Goal: Task Accomplishment & Management: Use online tool/utility

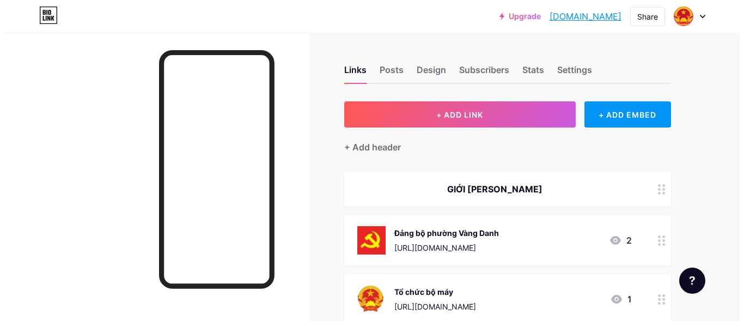
scroll to position [109, 0]
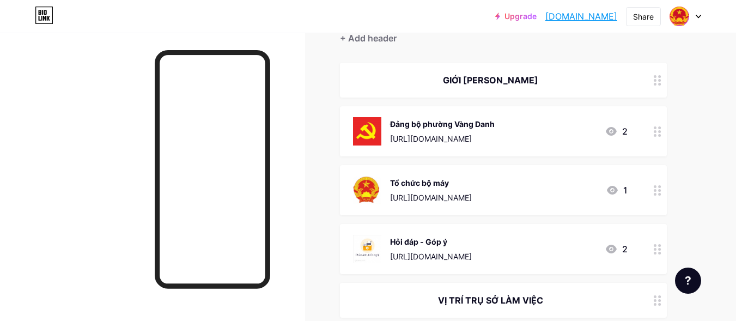
click at [658, 195] on div at bounding box center [657, 190] width 19 height 50
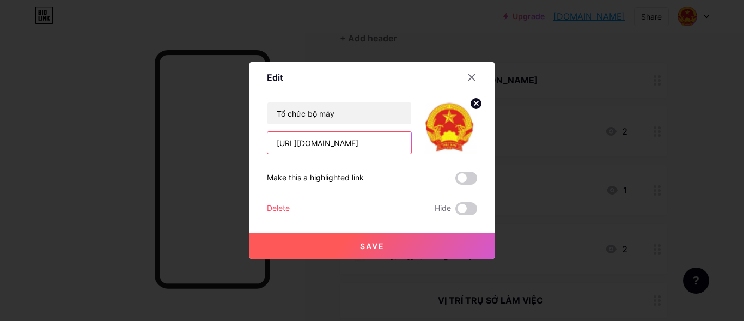
click at [366, 142] on input "[URL][DOMAIN_NAME]" at bounding box center [339, 143] width 144 height 22
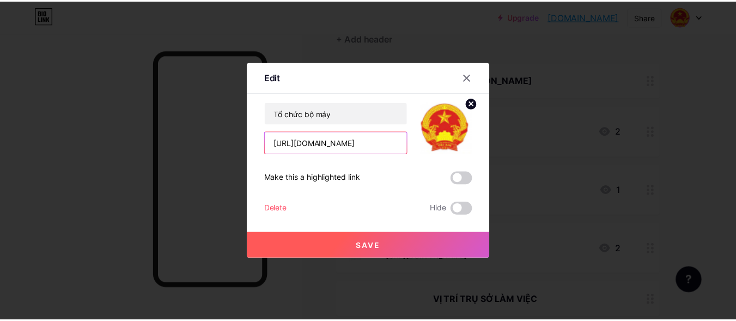
scroll to position [0, 0]
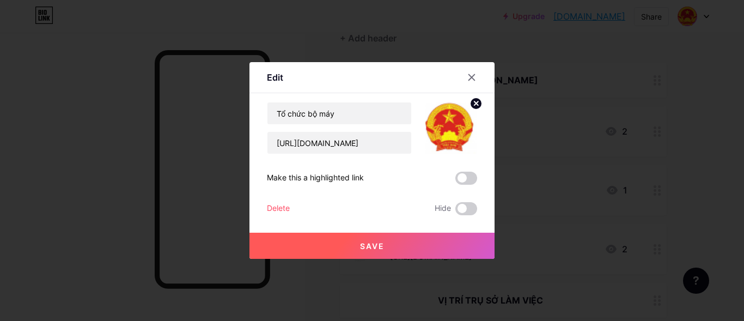
click at [339, 242] on button "Save" at bounding box center [371, 245] width 245 height 26
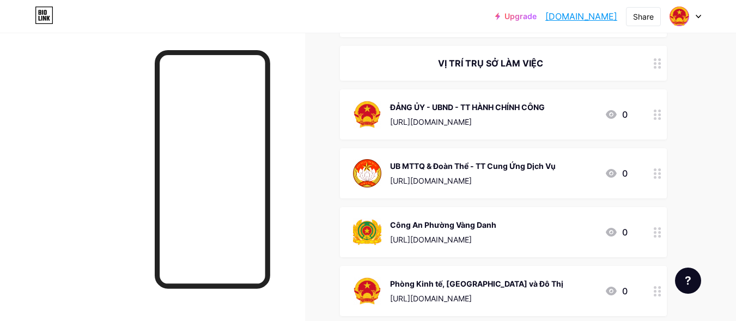
scroll to position [327, 0]
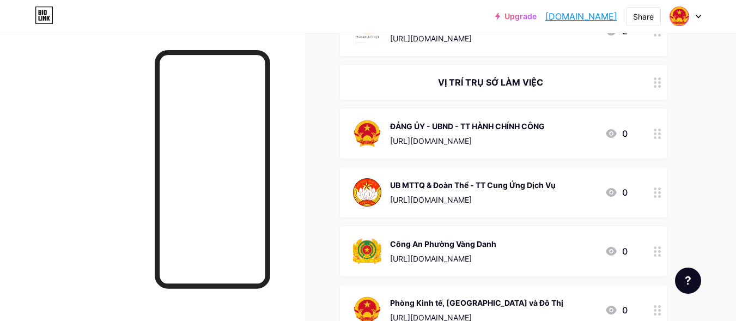
click at [660, 89] on div at bounding box center [657, 82] width 19 height 35
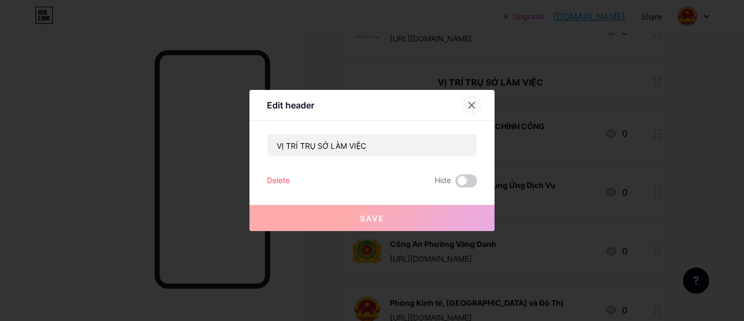
click at [473, 107] on icon at bounding box center [472, 105] width 6 height 6
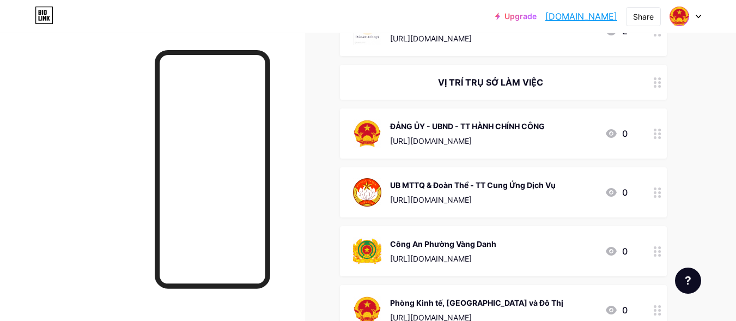
click at [660, 88] on div at bounding box center [657, 82] width 19 height 35
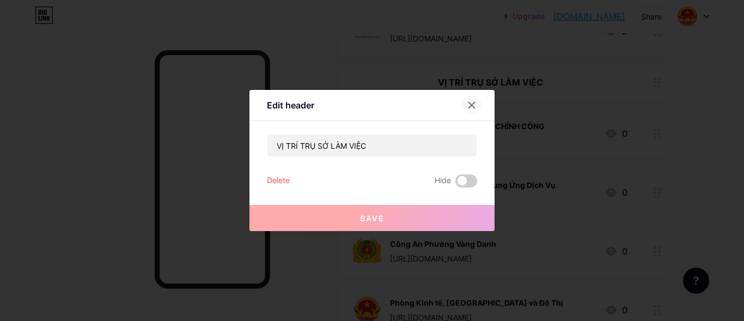
click at [473, 103] on icon at bounding box center [472, 105] width 6 height 6
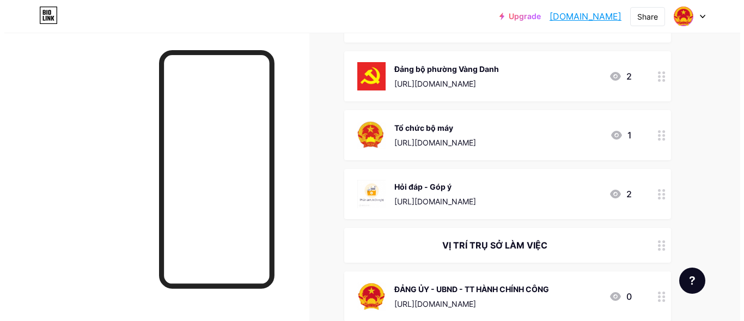
scroll to position [0, 0]
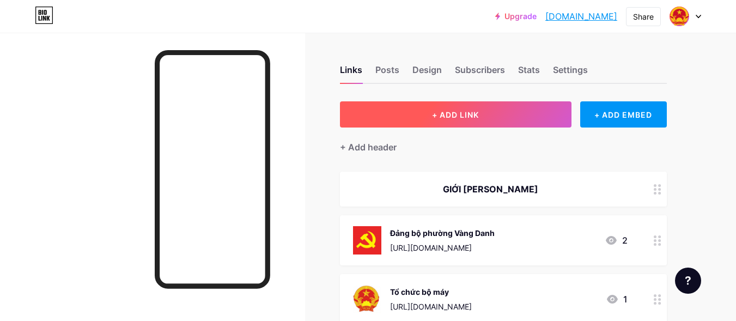
click at [452, 112] on span "+ ADD LINK" at bounding box center [455, 114] width 47 height 9
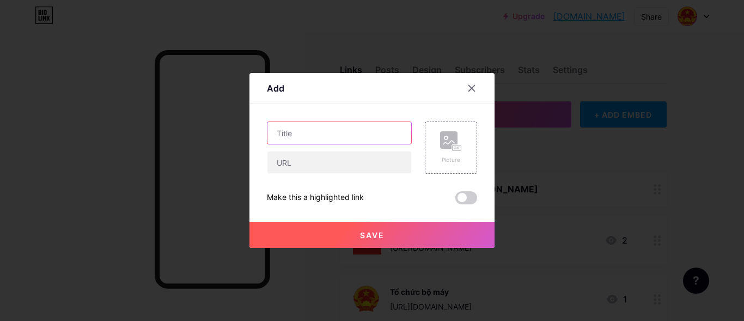
click at [307, 129] on input "text" at bounding box center [339, 133] width 144 height 22
click at [317, 132] on input "text" at bounding box center [339, 133] width 144 height 22
click at [347, 131] on input "Ban Chỉ Huy Quân sự phường" at bounding box center [339, 133] width 144 height 22
type input "Ban Chỉ Huy Quân Sự Phường"
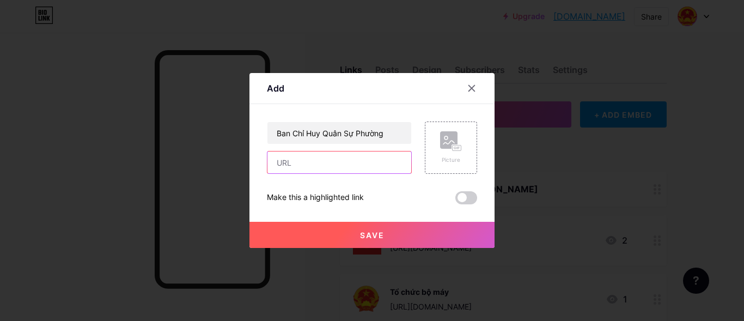
click at [315, 163] on input "text" at bounding box center [339, 162] width 144 height 22
paste input "[URL][DOMAIN_NAME]"
type input "[URL][DOMAIN_NAME]"
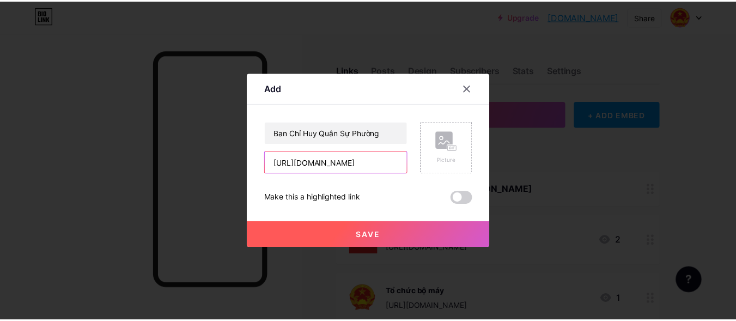
scroll to position [0, 0]
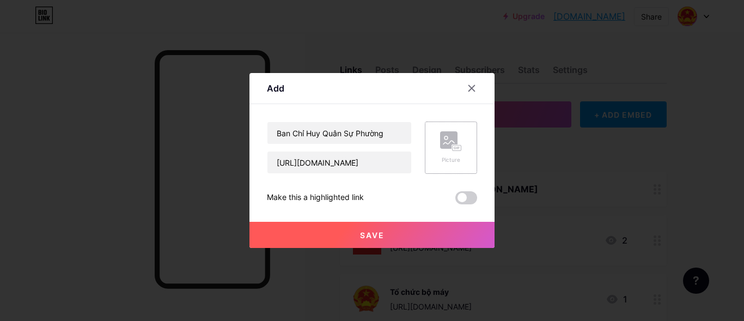
click at [439, 137] on div "Picture" at bounding box center [451, 147] width 52 height 52
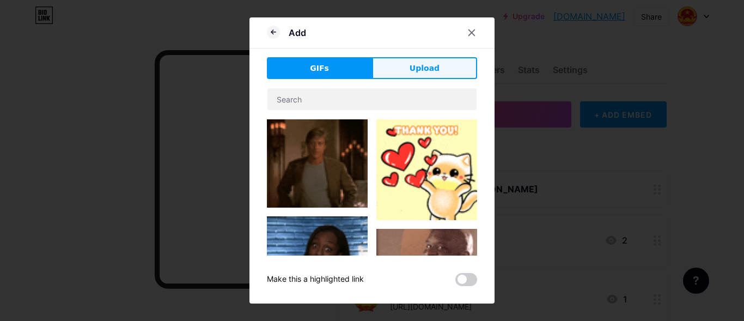
click at [456, 63] on button "Upload" at bounding box center [424, 68] width 105 height 22
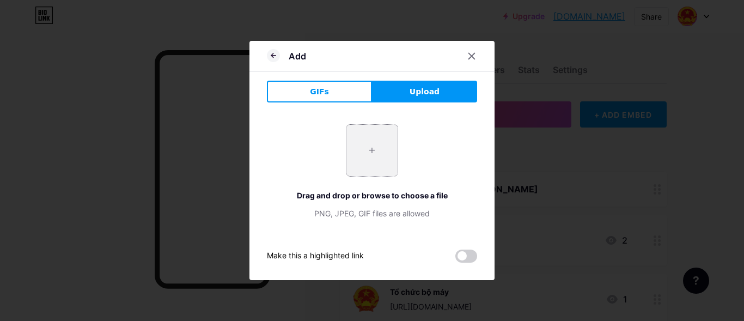
click at [367, 146] on input "file" at bounding box center [371, 150] width 51 height 51
click at [374, 154] on input "file" at bounding box center [371, 150] width 51 height 51
type input "C:\fakepath\images.jfif"
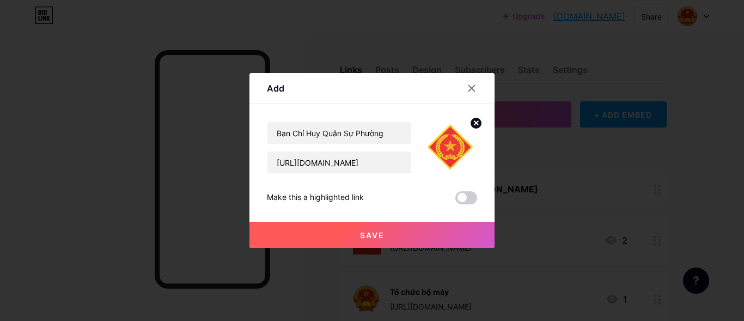
click at [373, 230] on button "Save" at bounding box center [371, 235] width 245 height 26
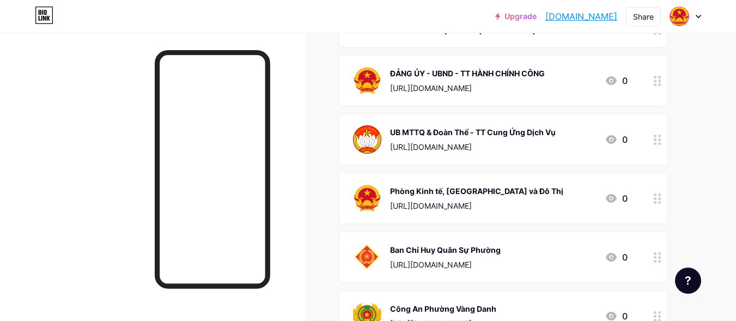
scroll to position [317, 0]
